Goal: Task Accomplishment & Management: Complete application form

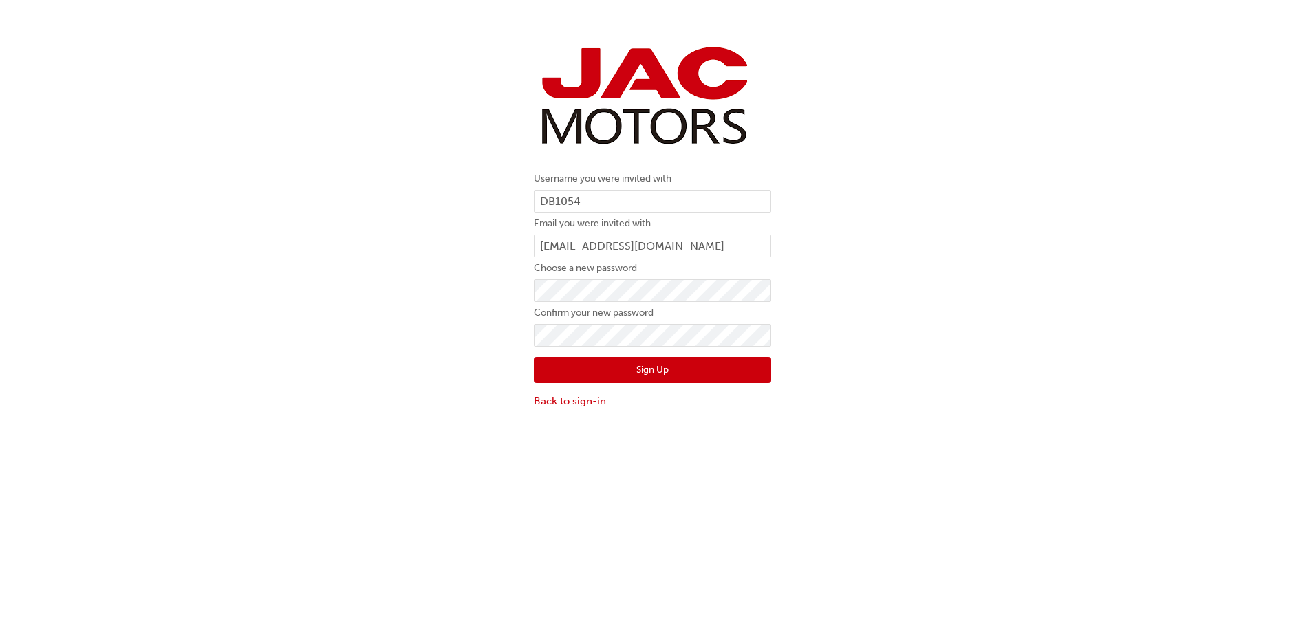
click at [936, 331] on div "Username you were invited with DB1054 Email you were invited with [EMAIL_ADDRES…" at bounding box center [652, 225] width 1305 height 388
click at [652, 369] on button "Sign Up" at bounding box center [652, 370] width 237 height 26
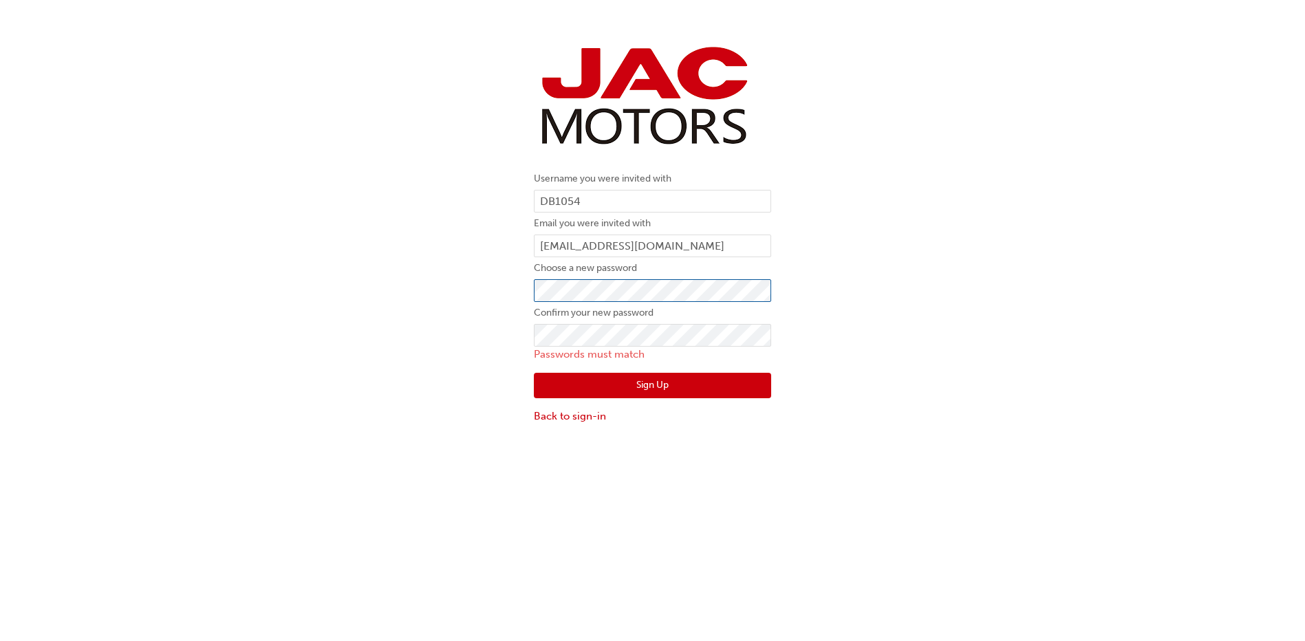
click at [471, 296] on div "Username you were invited with DB1054 Email you were invited with [EMAIL_ADDRES…" at bounding box center [652, 233] width 1305 height 404
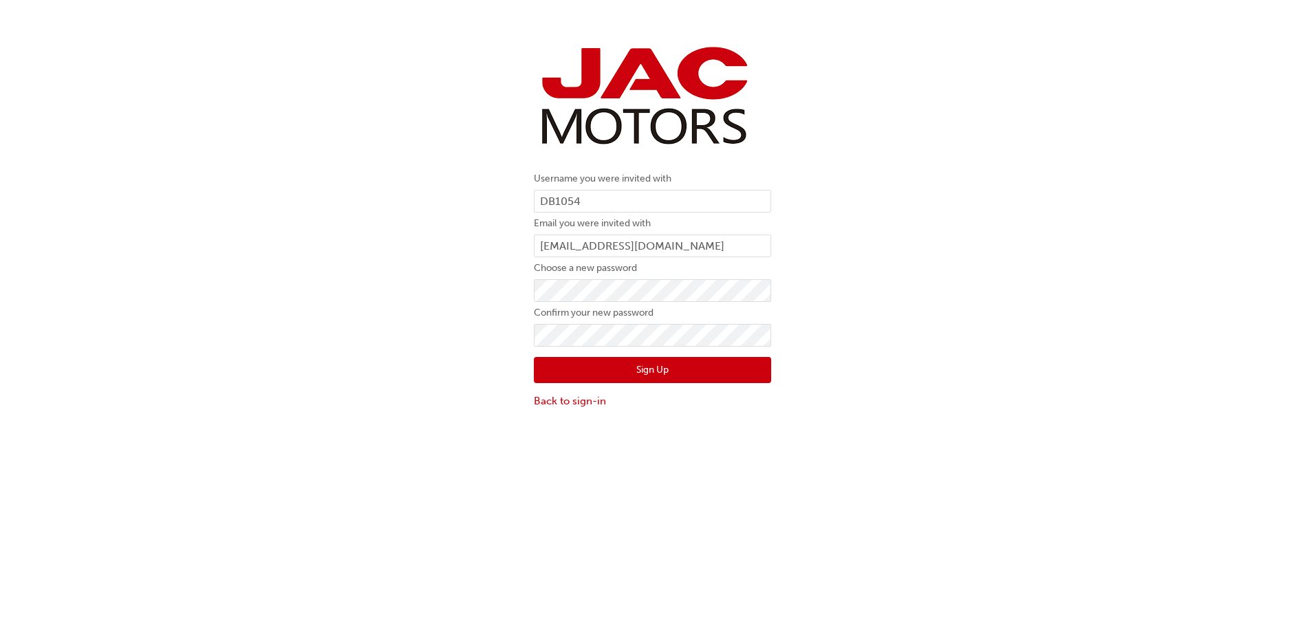
drag, startPoint x: 803, startPoint y: 322, endPoint x: 705, endPoint y: 323, distance: 97.7
click at [803, 323] on div "Username you were invited with DB1054 Email you were invited with [EMAIL_ADDRES…" at bounding box center [652, 225] width 1305 height 388
click at [444, 330] on div "Username you were invited with DB1054 Email you were invited with [EMAIL_ADDRES…" at bounding box center [652, 225] width 1305 height 388
click at [835, 408] on div "Username you were invited with DB1054 Email you were invited with [EMAIL_ADDRES…" at bounding box center [652, 225] width 1305 height 388
click at [671, 369] on button "Sign Up" at bounding box center [652, 370] width 237 height 26
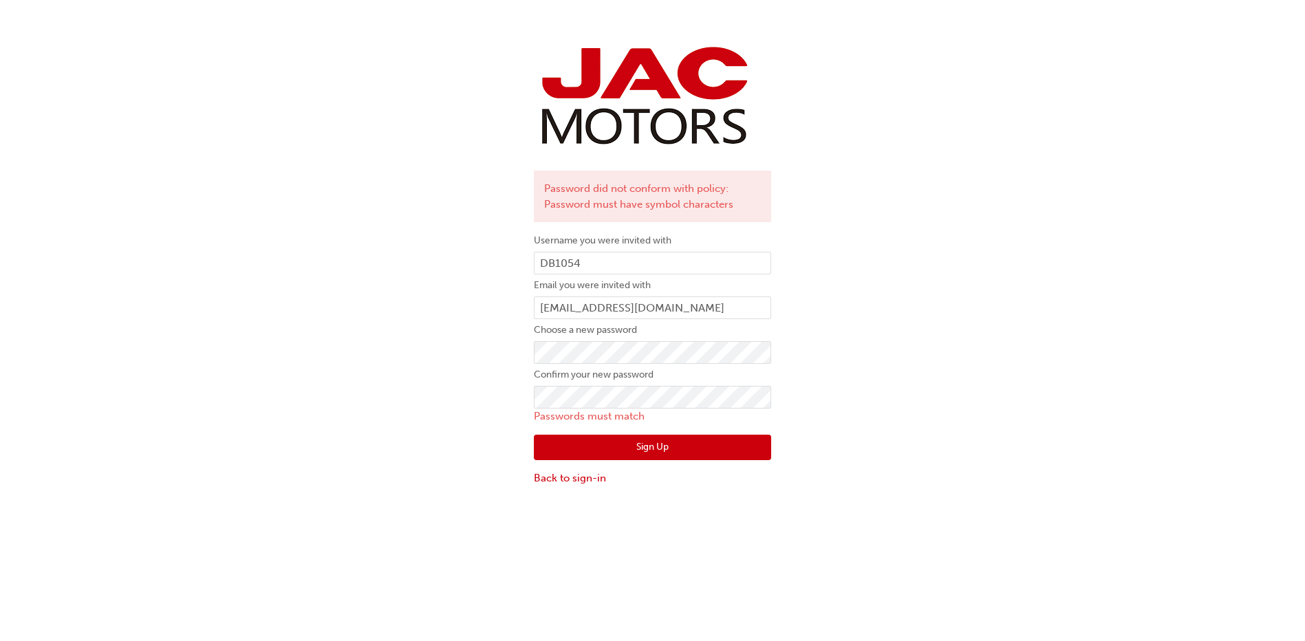
click at [849, 361] on div "Password did not conform with policy: Password must have symbol characters User…" at bounding box center [652, 264] width 1305 height 466
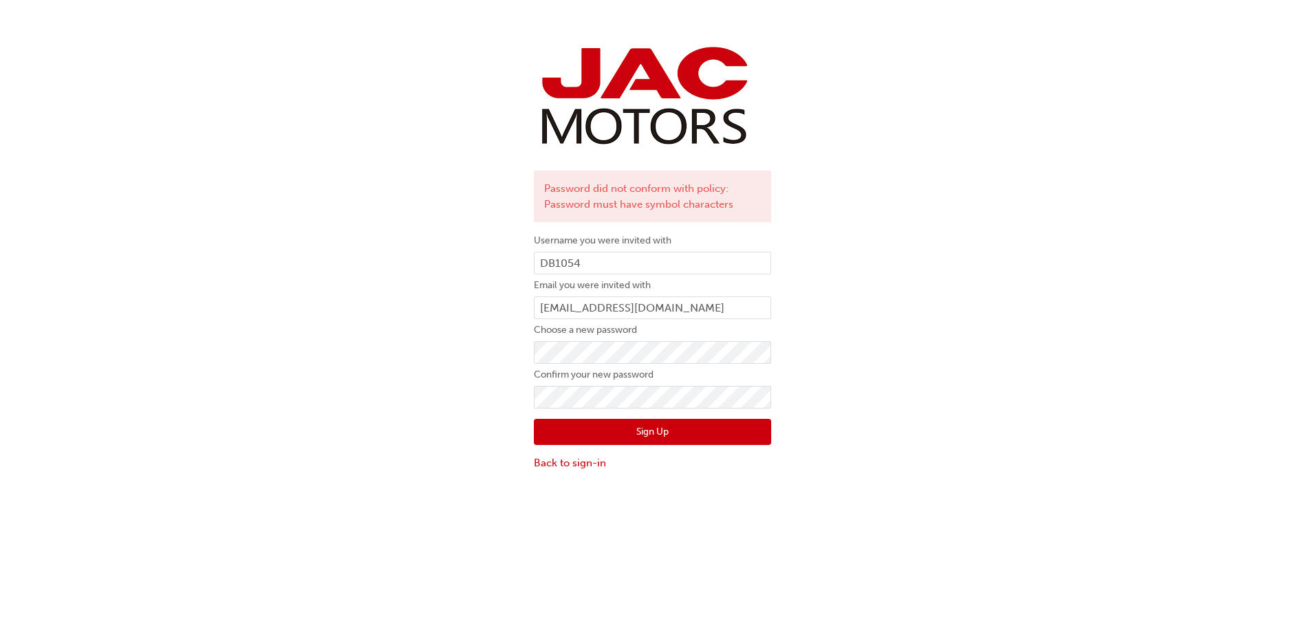
click at [944, 358] on div "Password did not conform with policy: Password must have symbol characters User…" at bounding box center [652, 256] width 1305 height 450
click at [891, 401] on div "Password did not conform with policy: Password must have symbol characters User…" at bounding box center [652, 256] width 1305 height 450
click at [672, 427] on button "Sign Up" at bounding box center [652, 432] width 237 height 26
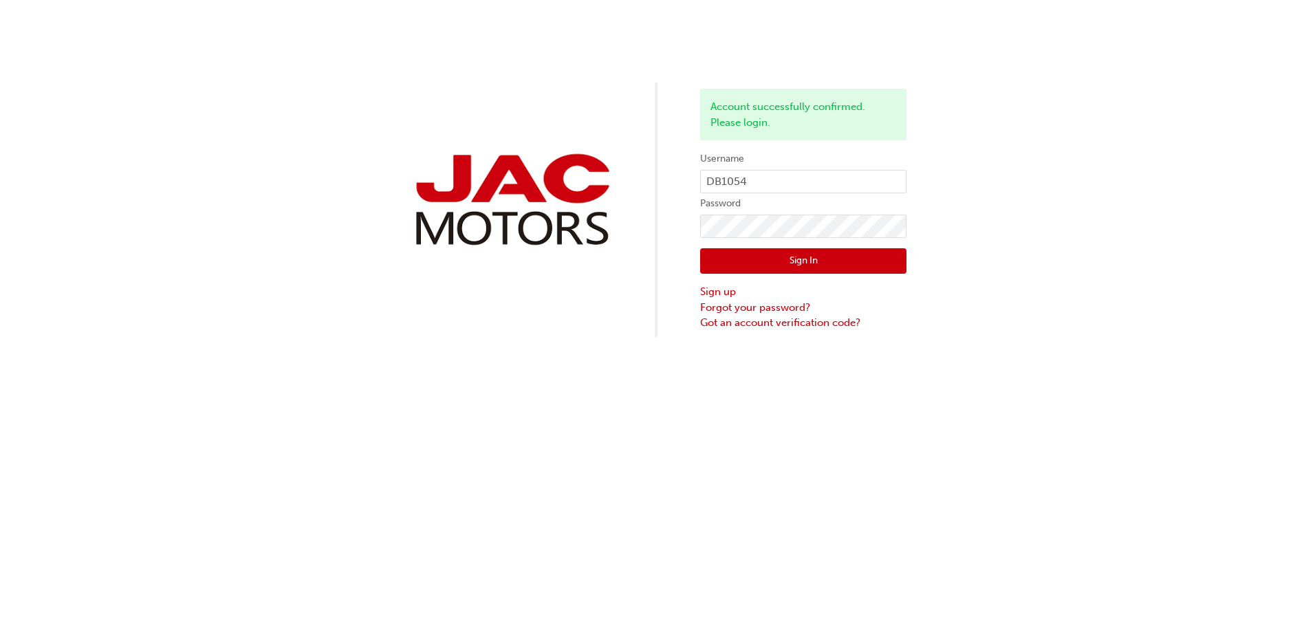
click at [789, 255] on button "Sign In" at bounding box center [803, 261] width 206 height 26
